Goal: Information Seeking & Learning: Learn about a topic

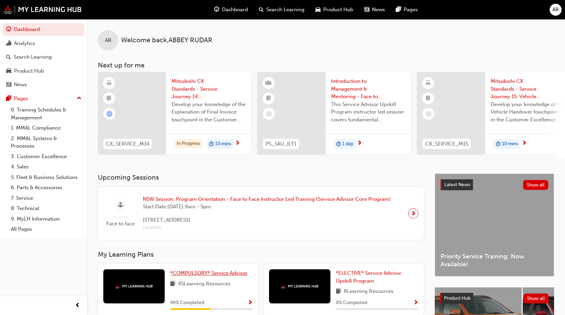
click at [199, 275] on span "*COMPULSORY* Service Advisor" at bounding box center [208, 273] width 77 height 6
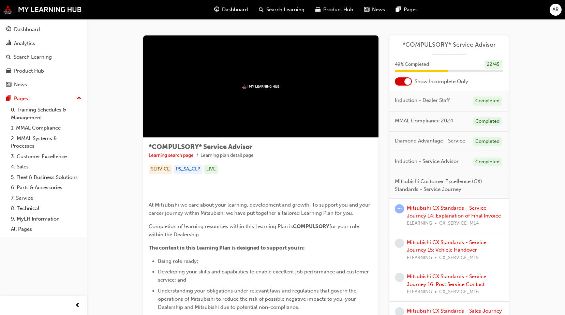
click at [420, 213] on link "Mitsubishi CX Standards - Service Journey 14: Explanation of Final Invoice" at bounding box center [454, 212] width 94 height 14
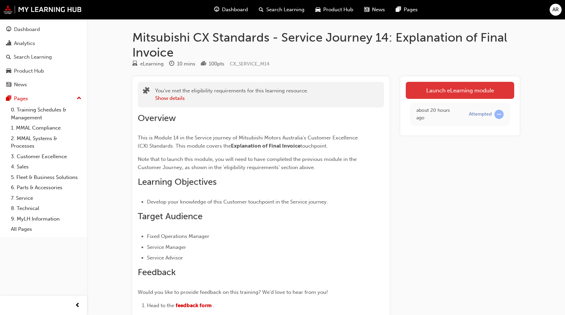
click at [447, 93] on link "Launch eLearning module" at bounding box center [460, 90] width 108 height 17
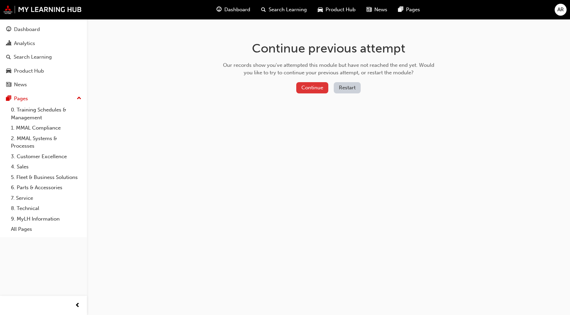
click at [320, 88] on button "Continue" at bounding box center [312, 87] width 32 height 11
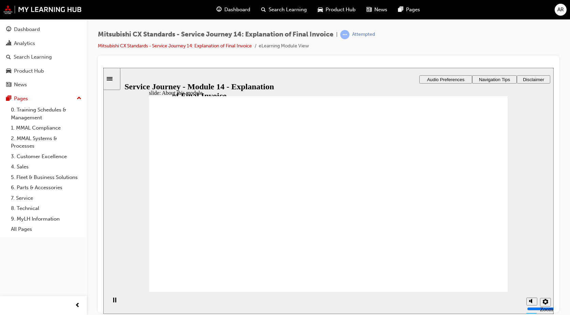
drag, startPoint x: 344, startPoint y: 217, endPoint x: 329, endPoint y: 214, distance: 14.6
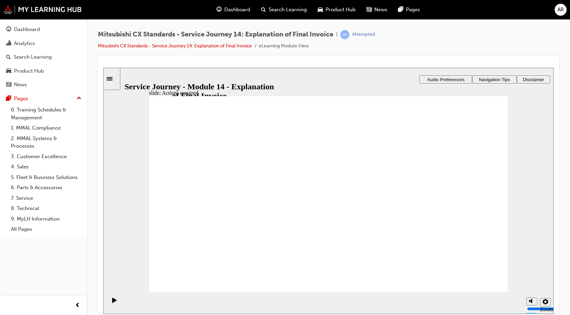
drag, startPoint x: 388, startPoint y: 231, endPoint x: 396, endPoint y: 221, distance: 12.9
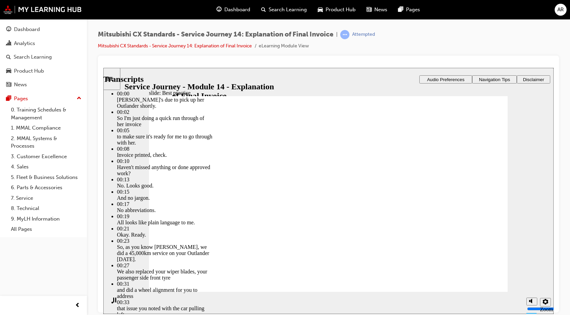
type input "2"
type input "0"
type input "2"
type input "0"
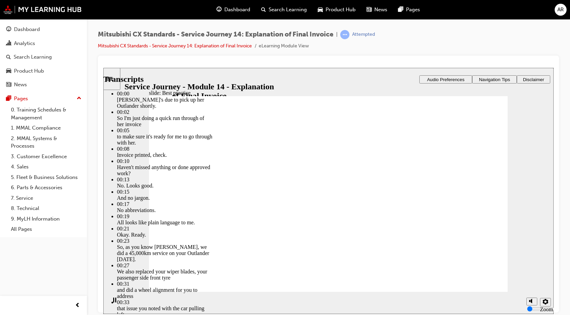
click at [413, 296] on section "Playback Speed 2 1.75 1.5 1.25 Normal" at bounding box center [328, 302] width 450 height 22
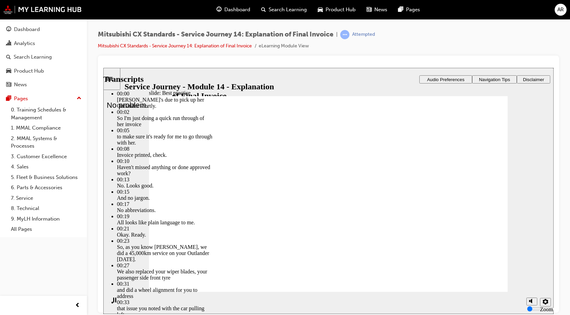
type input "114"
